Goal: Obtain resource: Download file/media

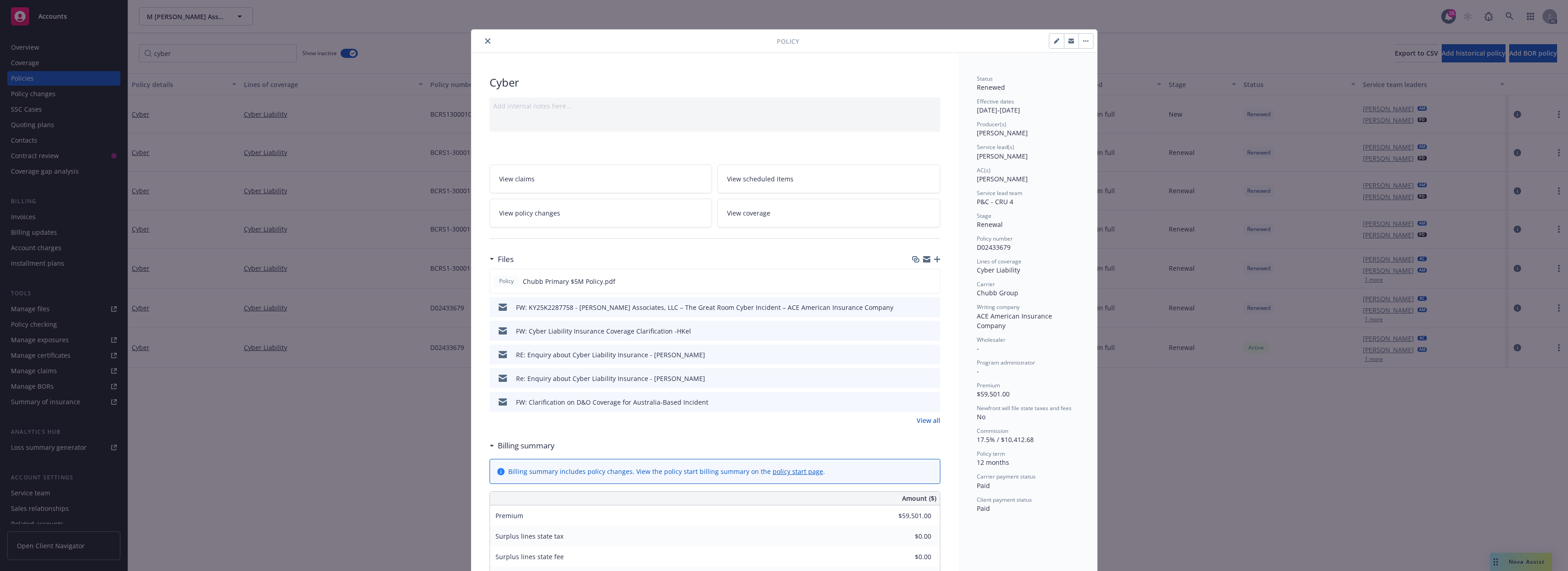
click at [485, 41] on icon "close" at bounding box center [488, 41] width 5 height 5
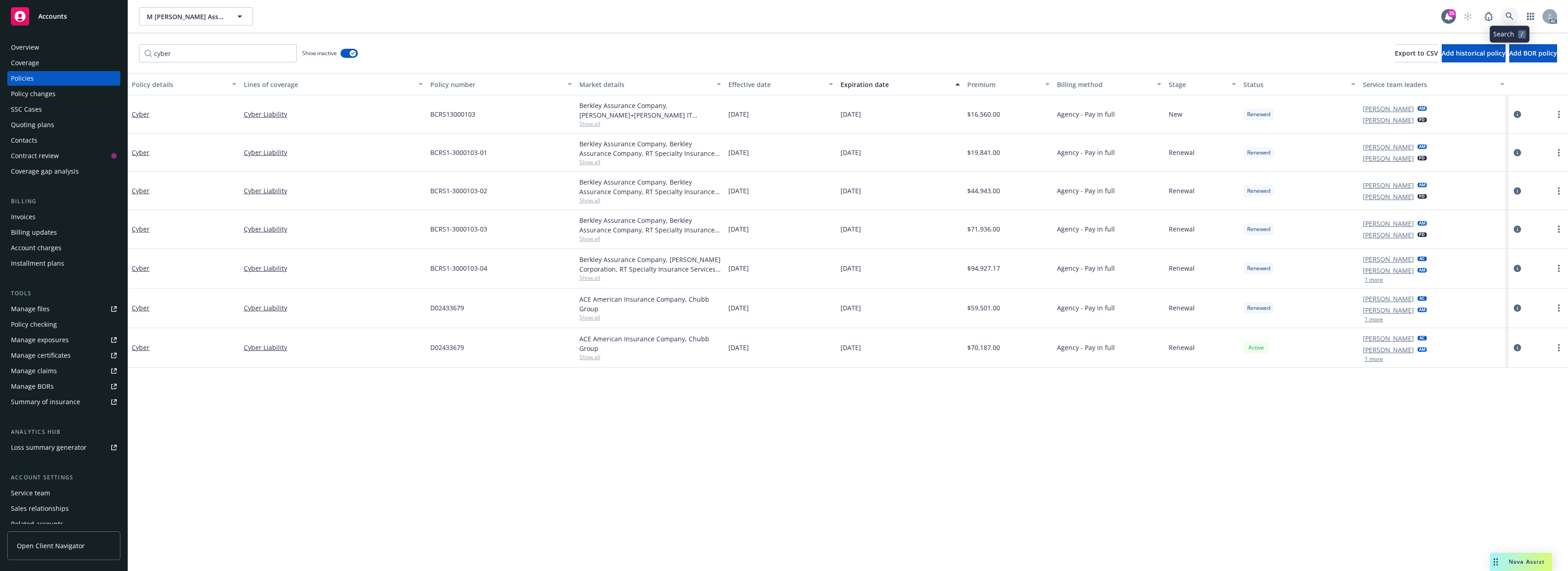
click at [1510, 18] on icon at bounding box center [1509, 16] width 8 height 8
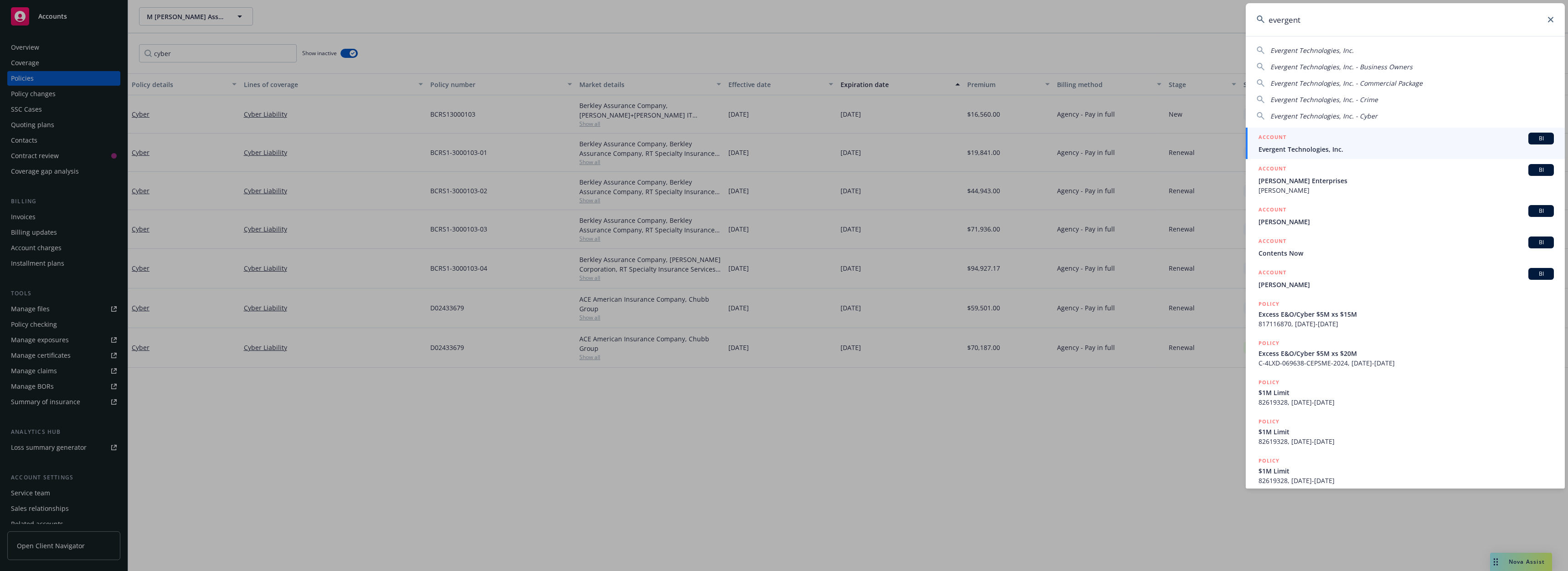
type input "evergent"
click at [1318, 142] on div "ACCOUNT BI" at bounding box center [1406, 138] width 295 height 12
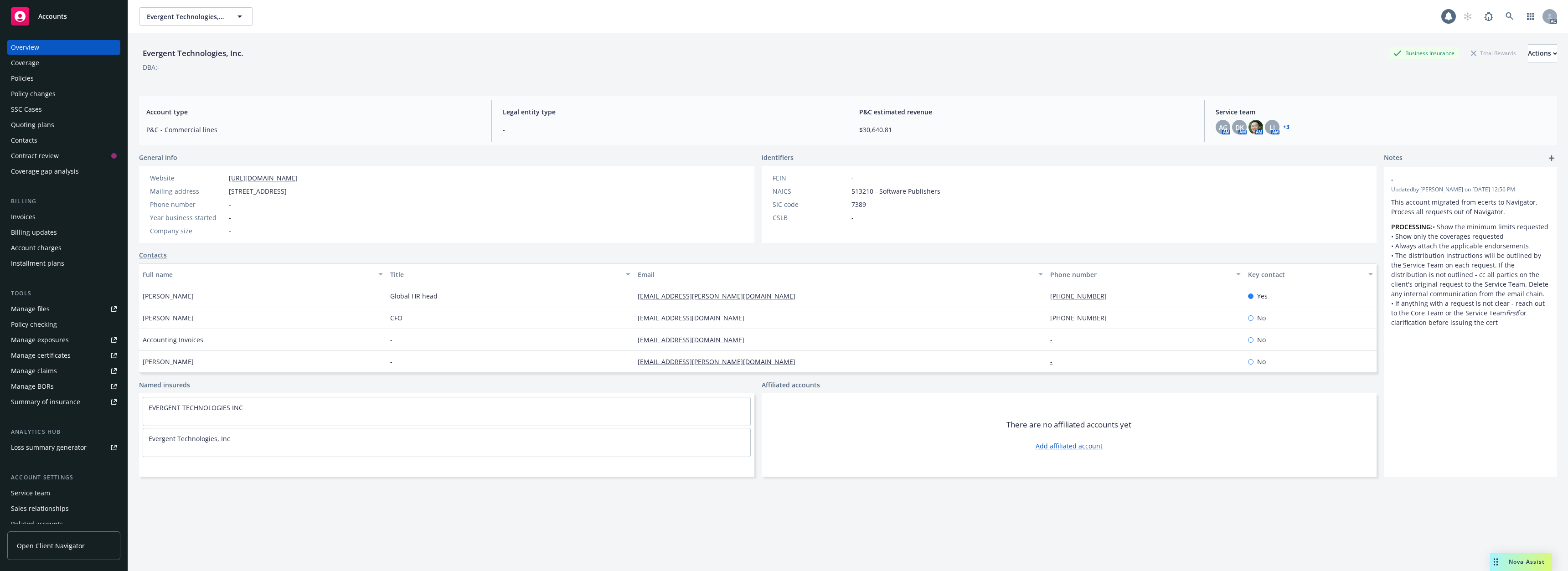
click at [46, 75] on div "Policies" at bounding box center [64, 79] width 106 height 15
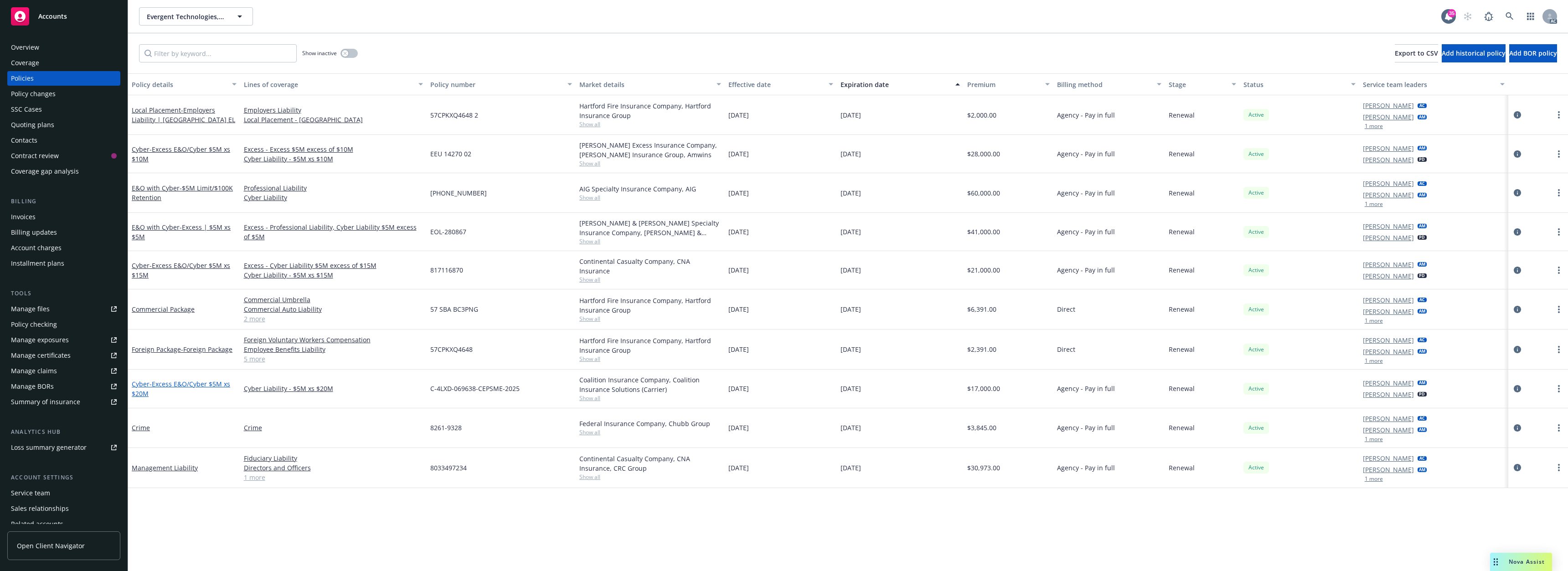
click at [187, 380] on span "- Excess E&O/Cyber $5M xs $20M" at bounding box center [181, 389] width 99 height 18
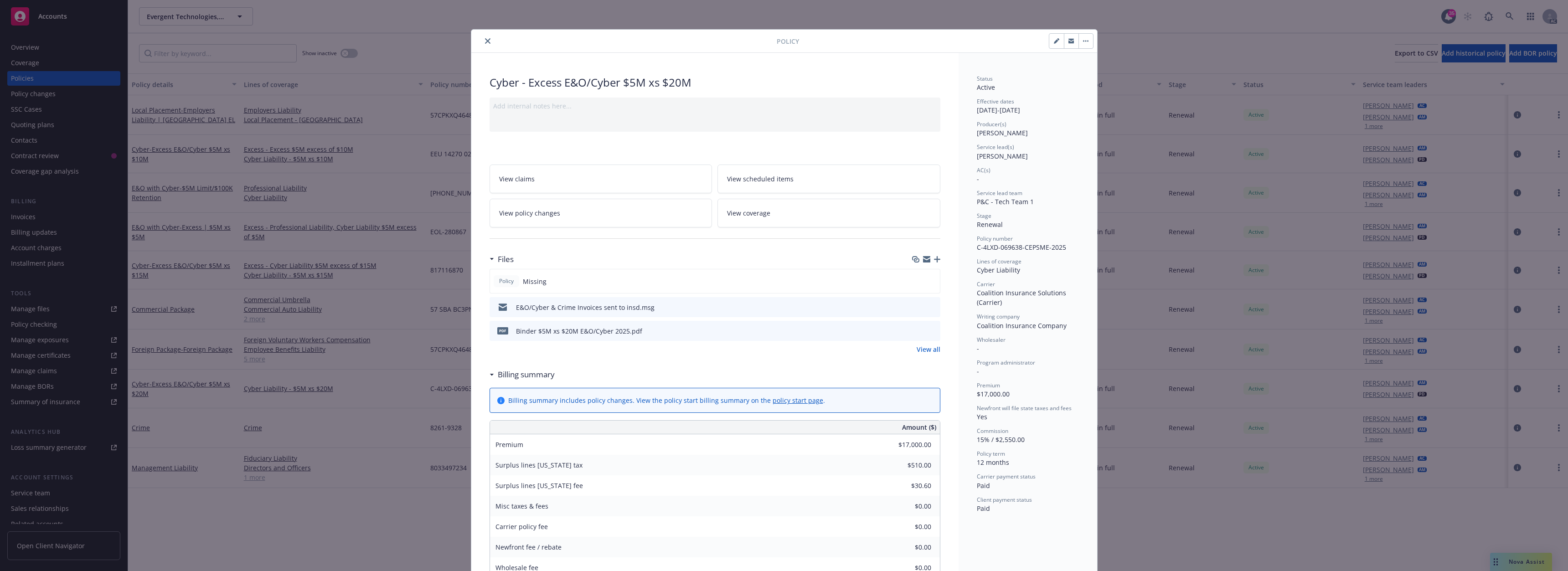
click at [485, 41] on icon "close" at bounding box center [488, 41] width 5 height 5
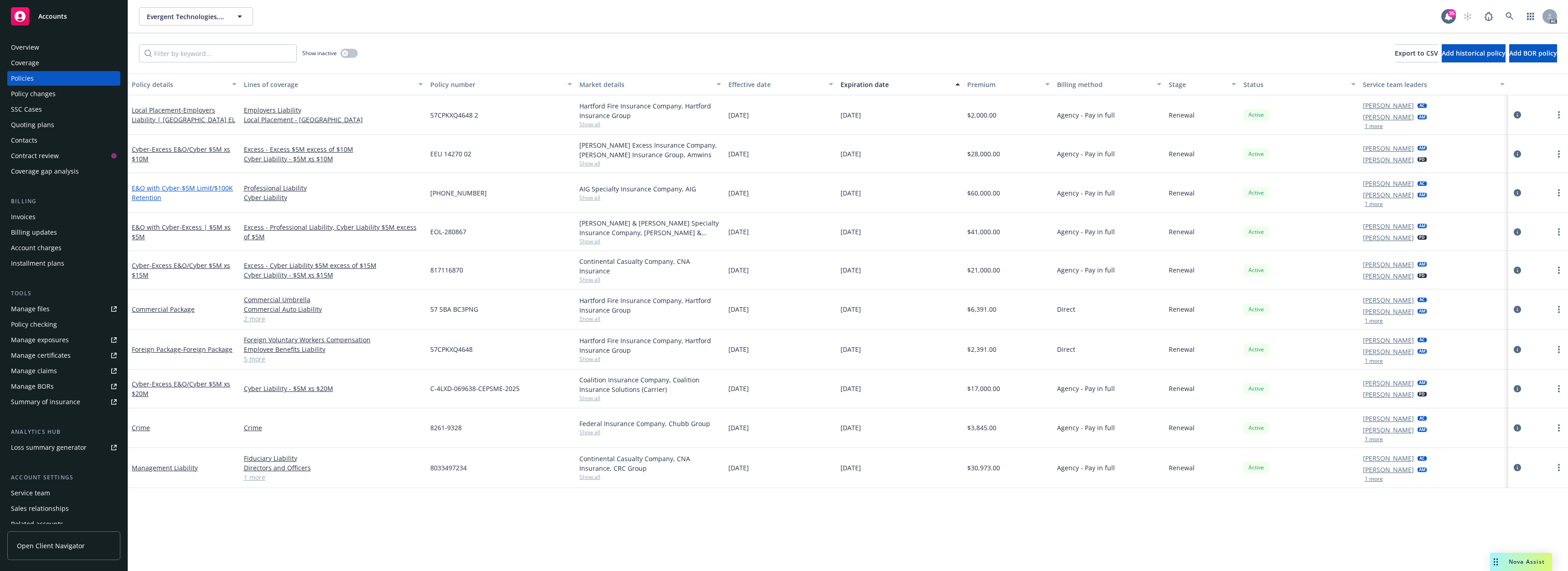
click at [158, 189] on link "E&O with Cyber - $5M Limit/$100K Retention" at bounding box center [182, 193] width 101 height 18
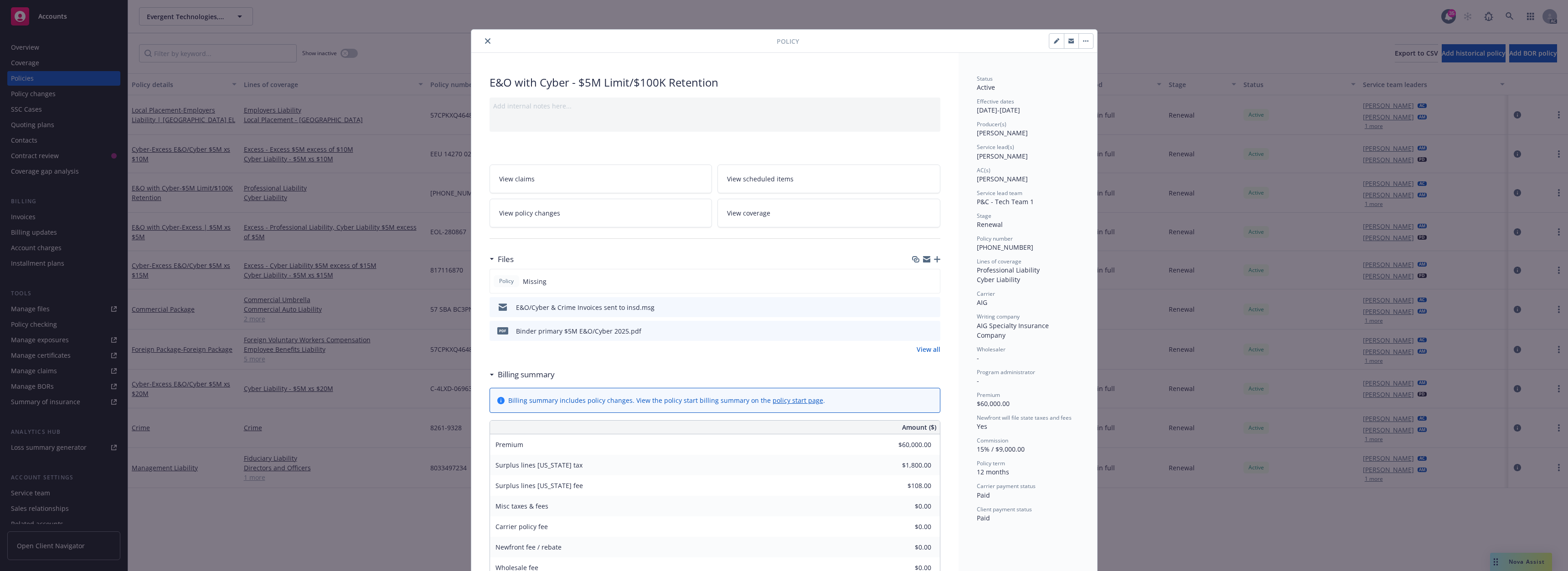
click at [487, 37] on button "close" at bounding box center [488, 41] width 11 height 11
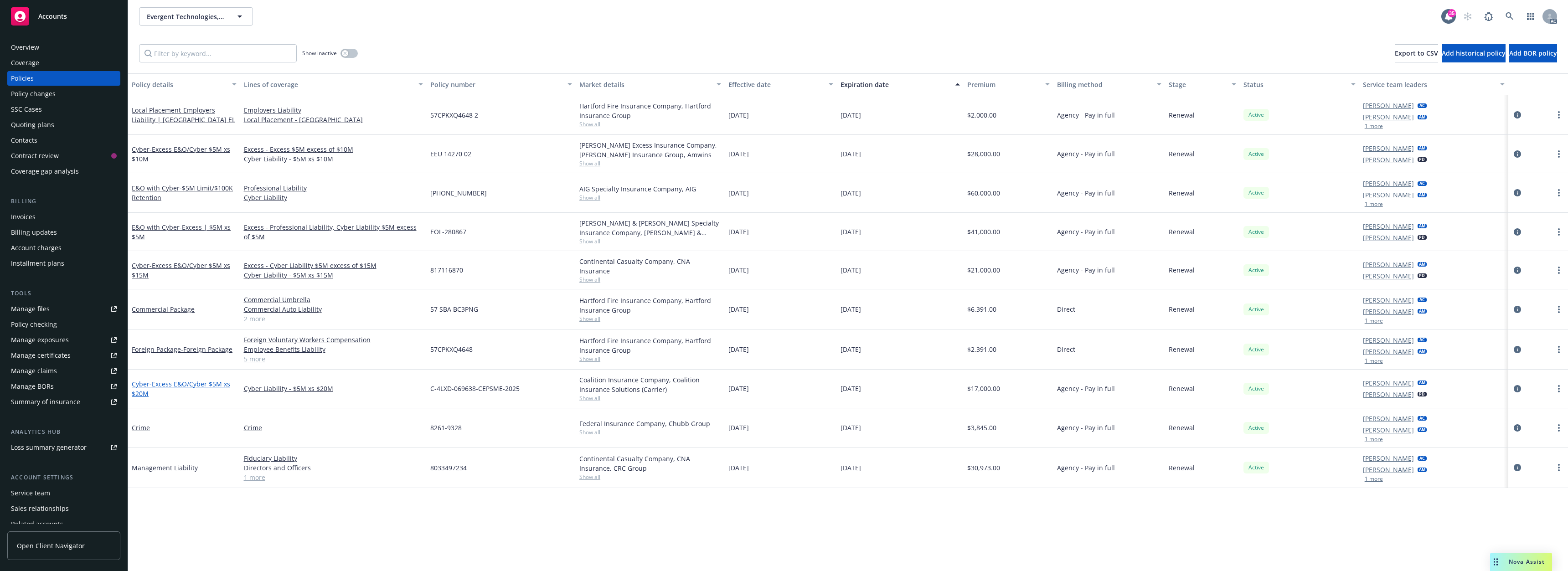
click at [208, 381] on span "- Excess E&O/Cyber $5M xs $20M" at bounding box center [181, 389] width 99 height 18
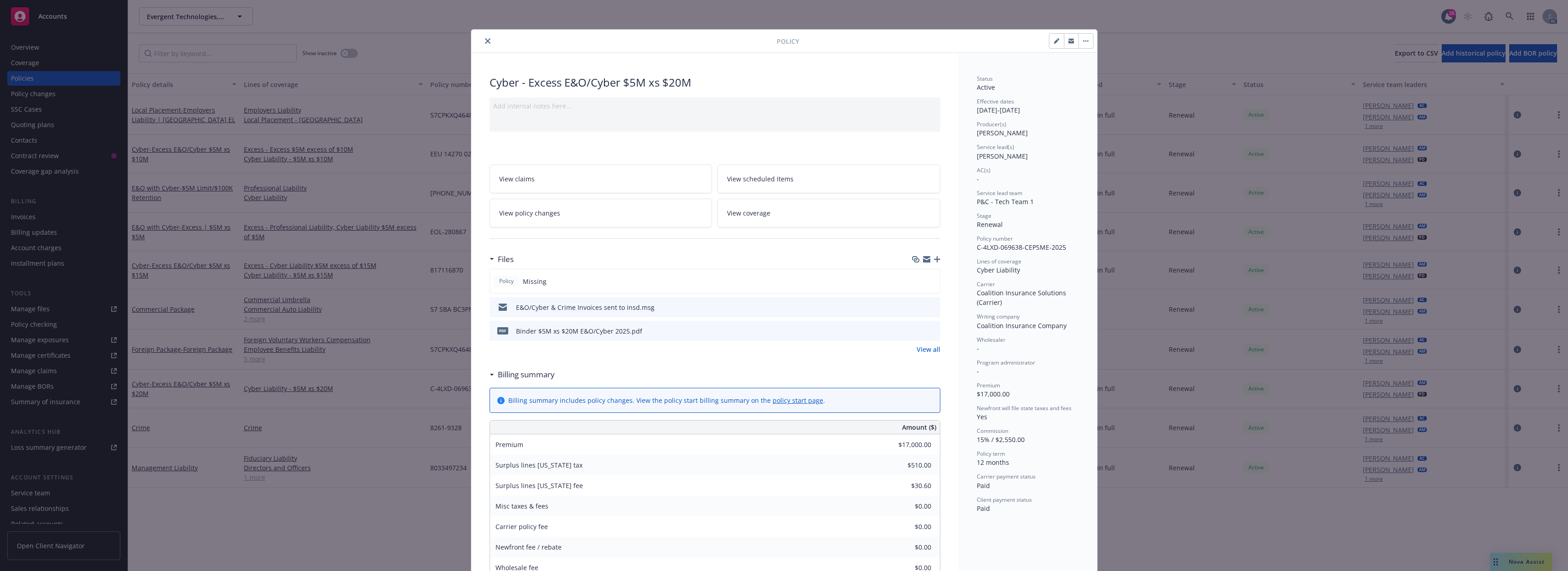
scroll to position [27, 0]
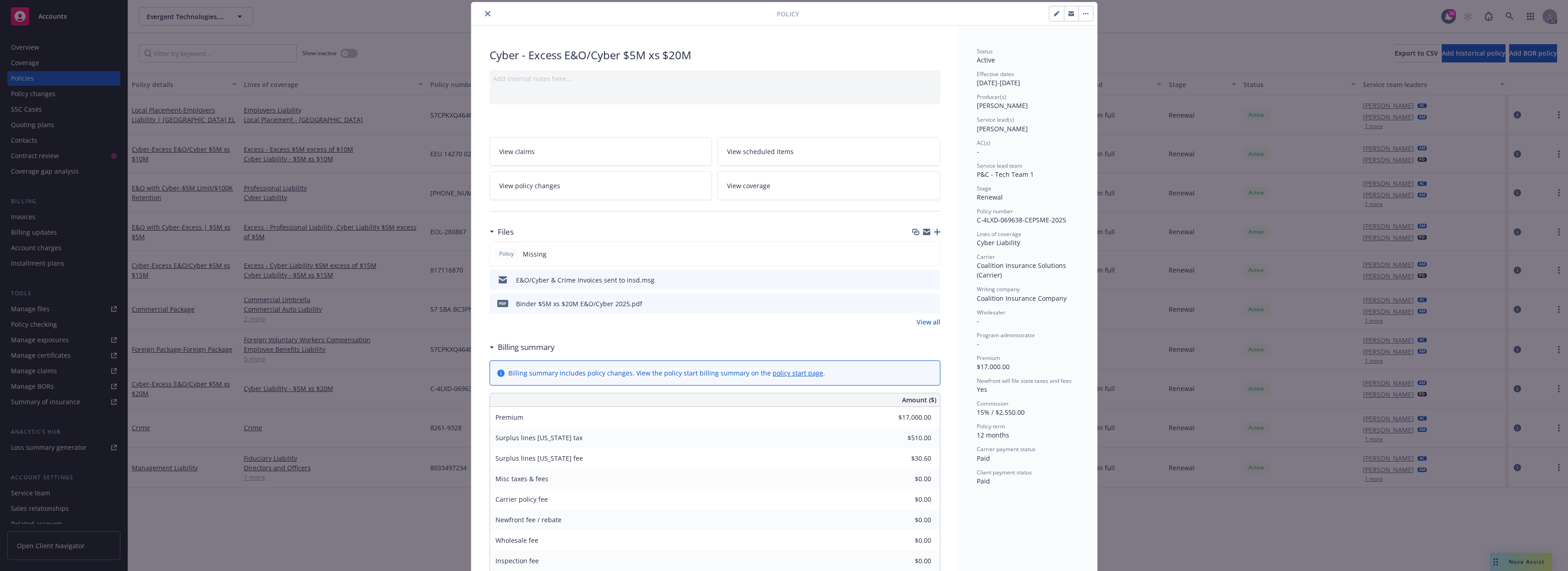
click at [487, 13] on button "close" at bounding box center [488, 13] width 11 height 11
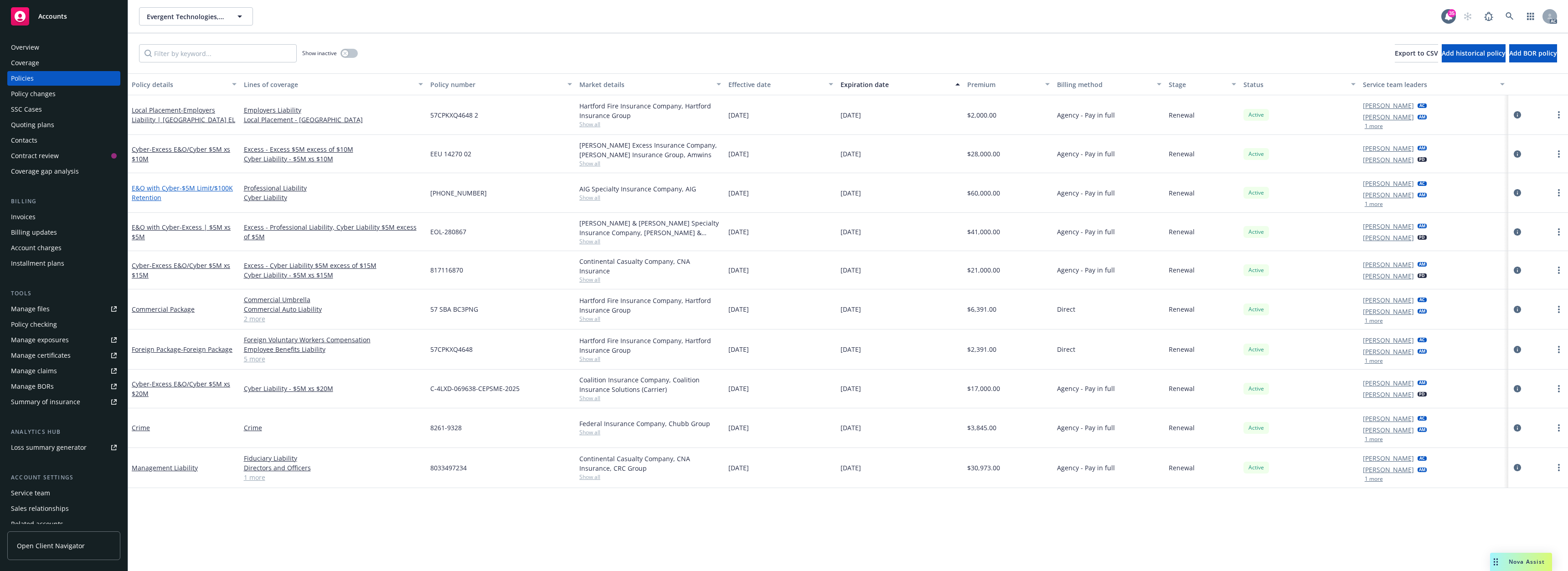
click at [202, 189] on span "- $5M Limit/$100K Retention" at bounding box center [182, 193] width 101 height 18
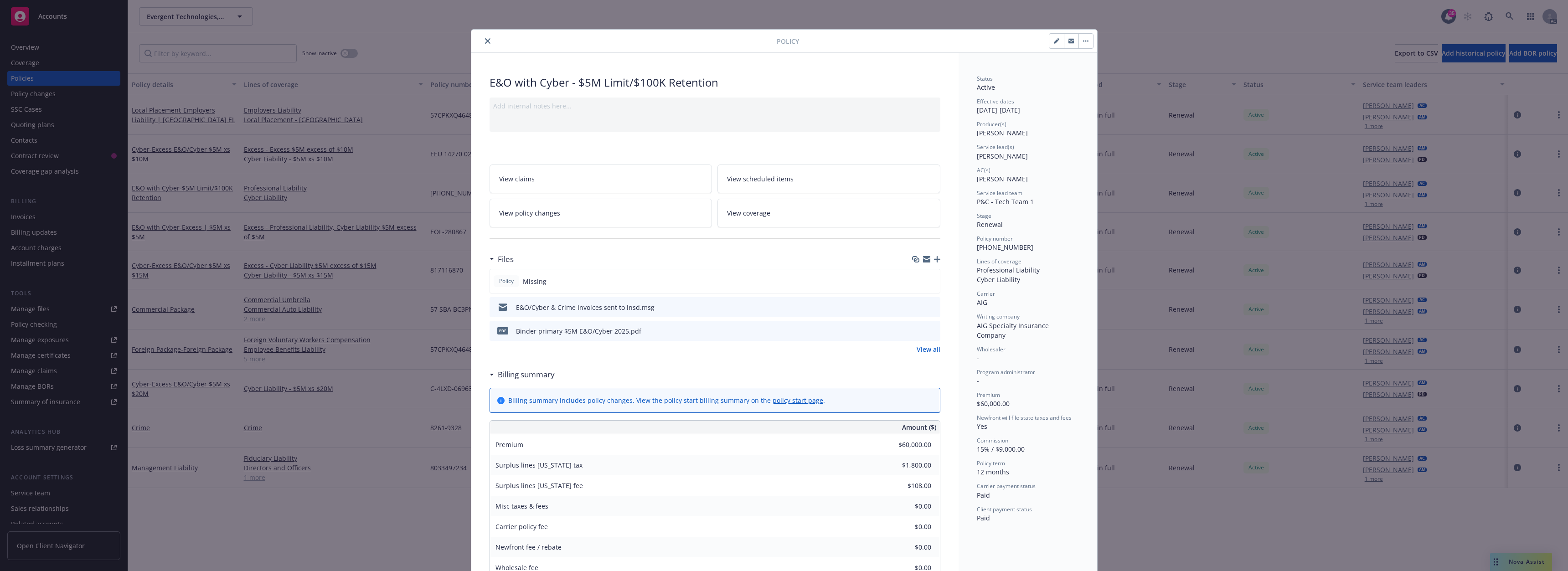
scroll to position [27, 0]
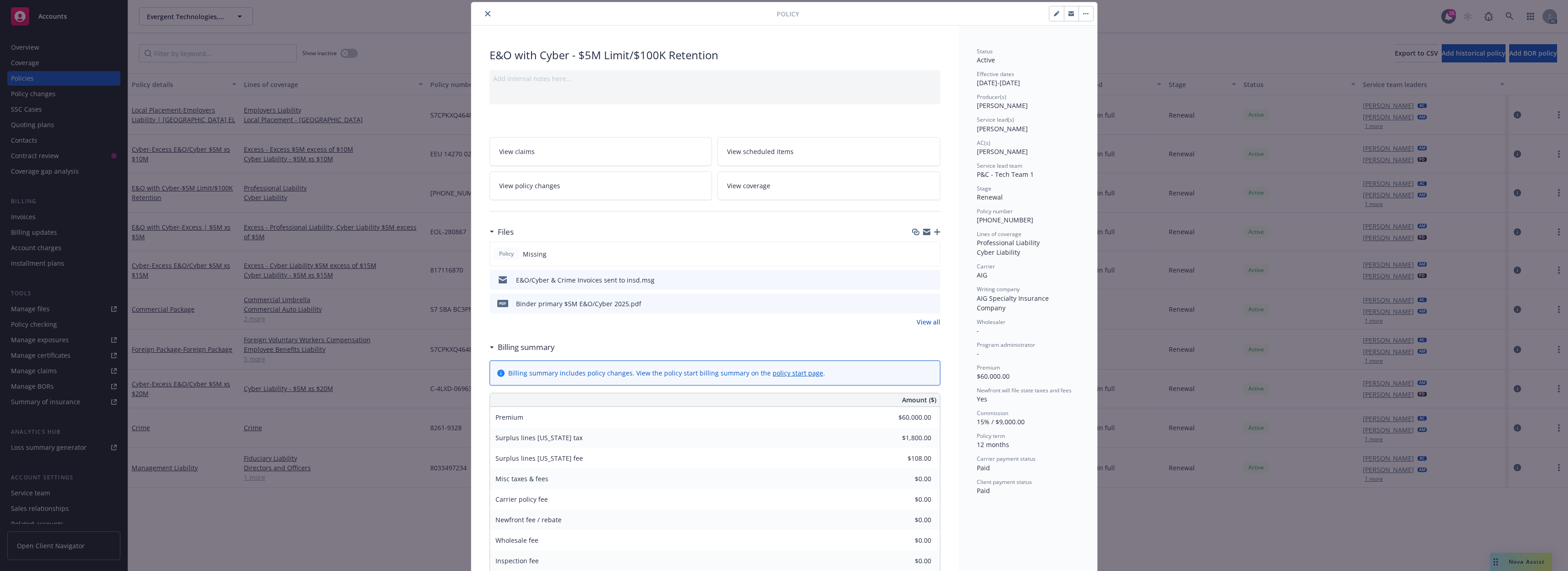
click at [802, 280] on div "E&O/Cyber & Crime Invoices sent to insd.msg" at bounding box center [715, 279] width 451 height 20
click at [913, 279] on icon "download file" at bounding box center [917, 279] width 7 height 7
